Goal: Check status: Check status

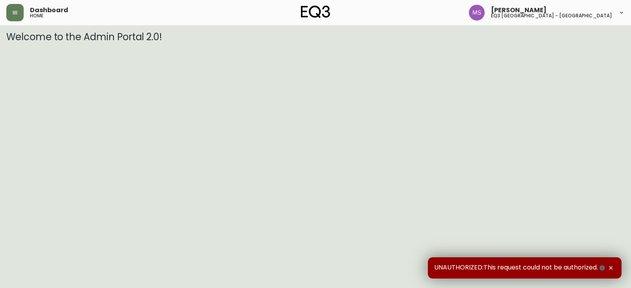
drag, startPoint x: 24, startPoint y: 77, endPoint x: 26, endPoint y: 65, distance: 12.3
click at [24, 43] on html "Dashboard home Marlond Samedy eq3 montréal - st laurent Welcome to the Admin Po…" at bounding box center [315, 21] width 631 height 43
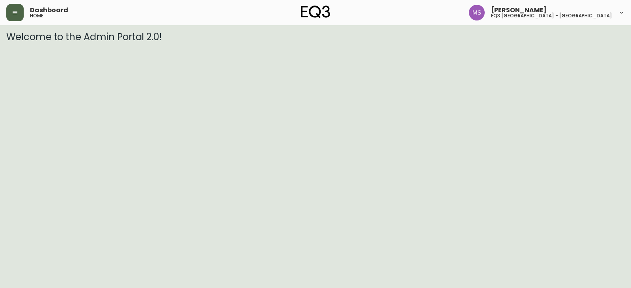
click at [9, 11] on button "button" at bounding box center [14, 12] width 17 height 17
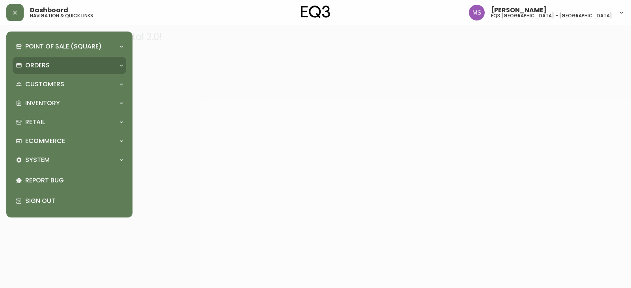
click at [40, 60] on div "Orders" at bounding box center [70, 65] width 114 height 17
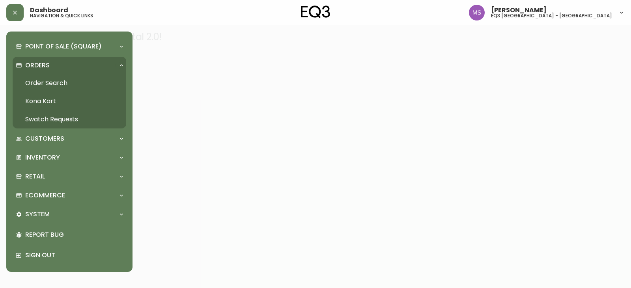
click at [59, 82] on link "Order Search" at bounding box center [70, 83] width 114 height 18
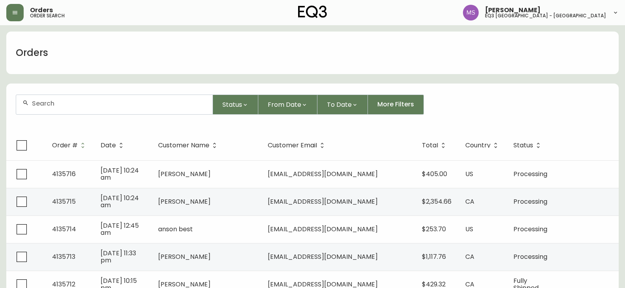
click at [126, 110] on div at bounding box center [114, 104] width 196 height 19
click at [19, 9] on button "button" at bounding box center [14, 12] width 17 height 17
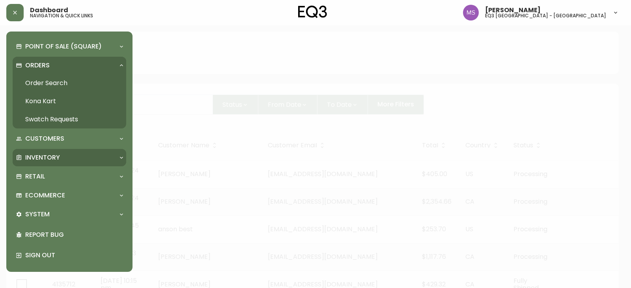
click at [54, 154] on p "Inventory" at bounding box center [42, 157] width 35 height 9
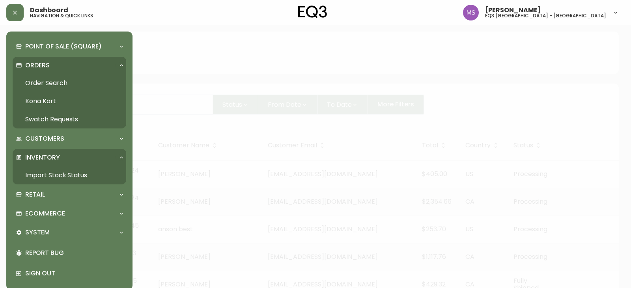
click at [57, 174] on link "Import Stock Status" at bounding box center [70, 175] width 114 height 18
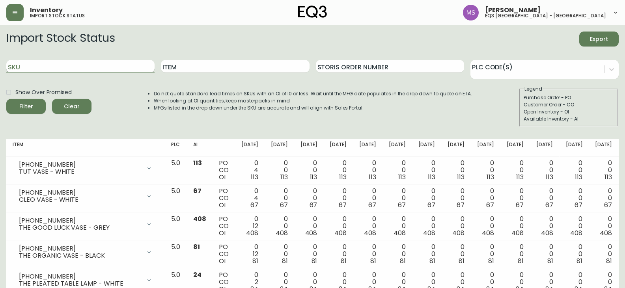
click at [66, 65] on input "SKU" at bounding box center [80, 66] width 148 height 13
paste input "3020-850-016"
type input "3020-850-016"
click at [19, 105] on span "Filter" at bounding box center [26, 107] width 27 height 10
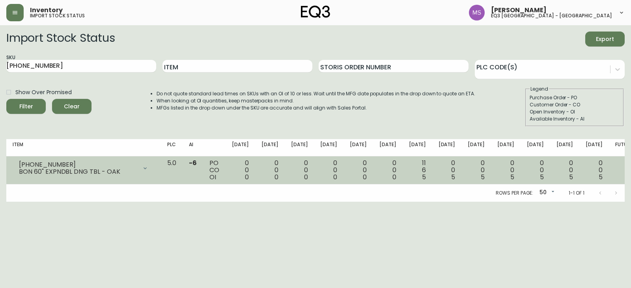
click at [432, 176] on td "11 6 5" at bounding box center [418, 171] width 30 height 28
click at [148, 168] on icon at bounding box center [145, 168] width 6 height 6
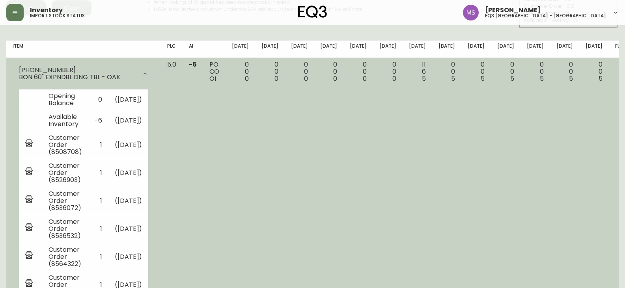
scroll to position [118, 0]
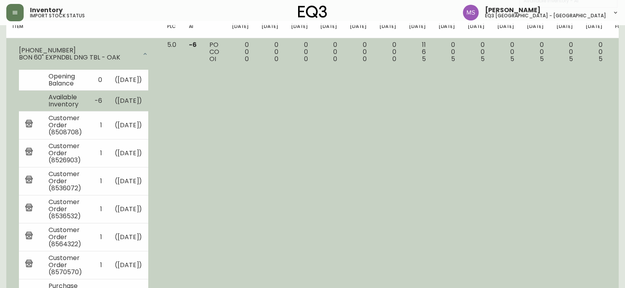
click at [88, 111] on td "Available Inventory" at bounding box center [65, 100] width 46 height 21
click at [149, 111] on td "( Oct 09, 2025 )" at bounding box center [128, 100] width 40 height 21
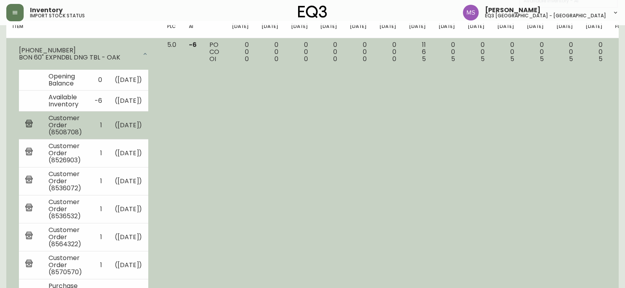
click at [88, 139] on td "Customer Order (8508708)" at bounding box center [65, 125] width 46 height 28
click at [30, 129] on img at bounding box center [28, 124] width 7 height 9
click at [62, 137] on td "Customer Order (8508708)" at bounding box center [65, 125] width 46 height 28
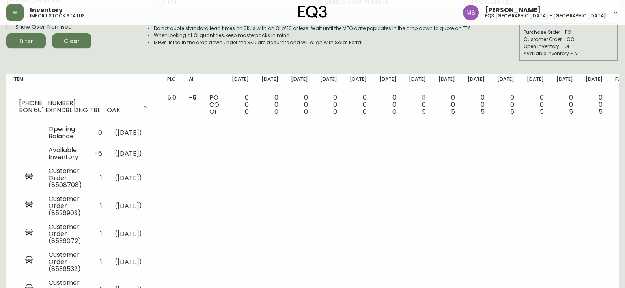
scroll to position [0, 0]
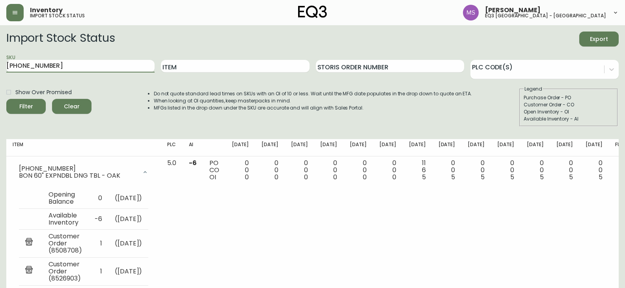
drag, startPoint x: 84, startPoint y: 70, endPoint x: 0, endPoint y: 60, distance: 84.2
click at [0, 60] on main "Import Stock Status Export SKU 3020-850-016 Item Storis Order Number PLC Code(s…" at bounding box center [312, 239] width 625 height 428
click at [231, 64] on input "Item" at bounding box center [235, 66] width 148 height 13
type input "y"
type input "terra"
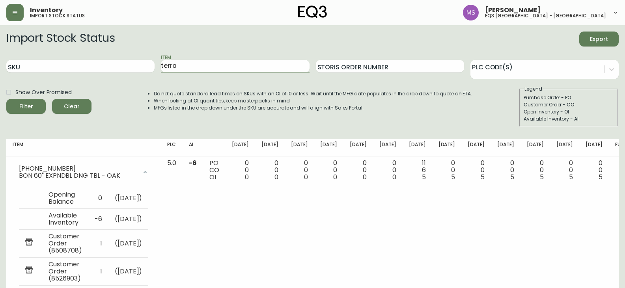
click at [6, 99] on button "Filter" at bounding box center [25, 106] width 39 height 15
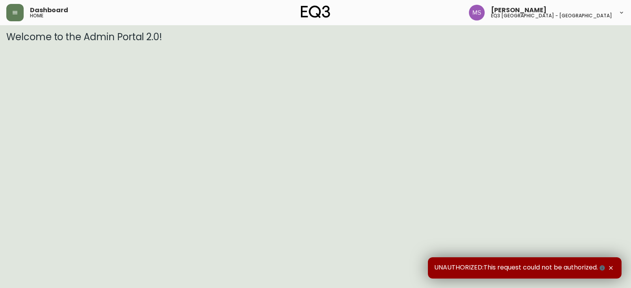
drag, startPoint x: 7, startPoint y: 12, endPoint x: 7, endPoint y: 20, distance: 7.9
click at [7, 12] on button "button" at bounding box center [14, 12] width 17 height 17
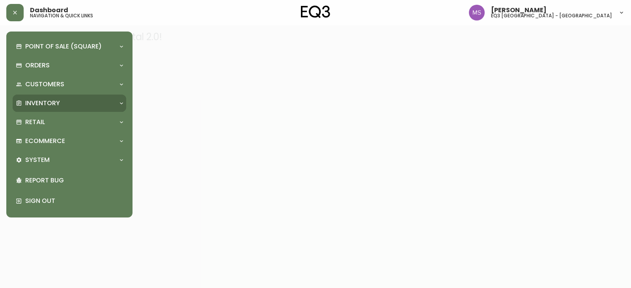
click at [75, 104] on div "Inventory" at bounding box center [65, 103] width 99 height 9
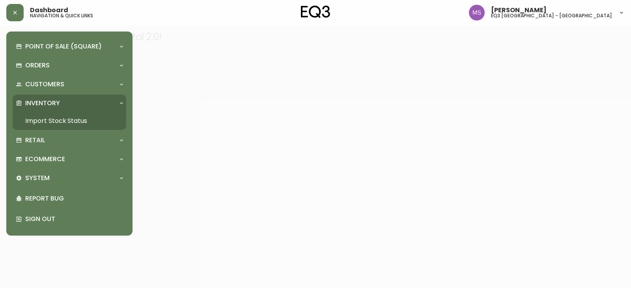
click at [77, 124] on link "Import Stock Status" at bounding box center [70, 121] width 114 height 18
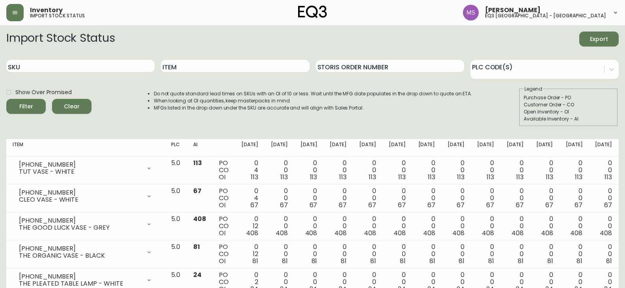
click at [97, 73] on div "SKU" at bounding box center [80, 67] width 148 height 26
click at [94, 71] on input "SKU" at bounding box center [80, 66] width 148 height 13
paste input "3140-9406-7"
type input "3140-9406-7"
click at [6, 99] on button "Filter" at bounding box center [25, 106] width 39 height 15
